Goal: Check status: Check status

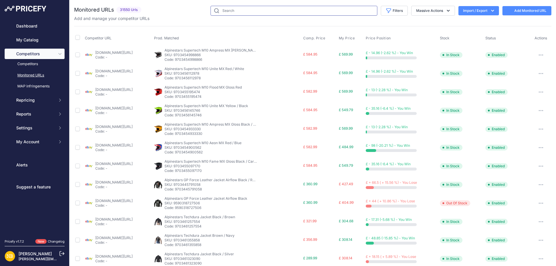
click at [281, 6] on input "text" at bounding box center [294, 11] width 167 height 10
paste input "9589712683346"
type input "9589712683346"
